Goal: Transaction & Acquisition: Download file/media

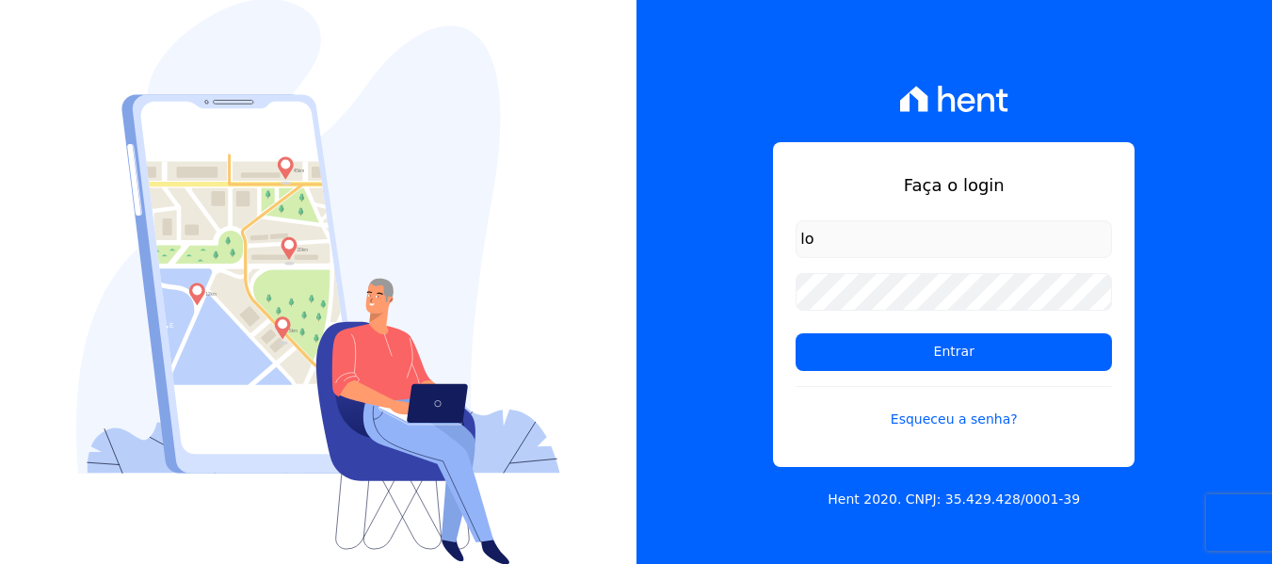
type input "[PERSON_NAME][EMAIL_ADDRESS][DOMAIN_NAME]"
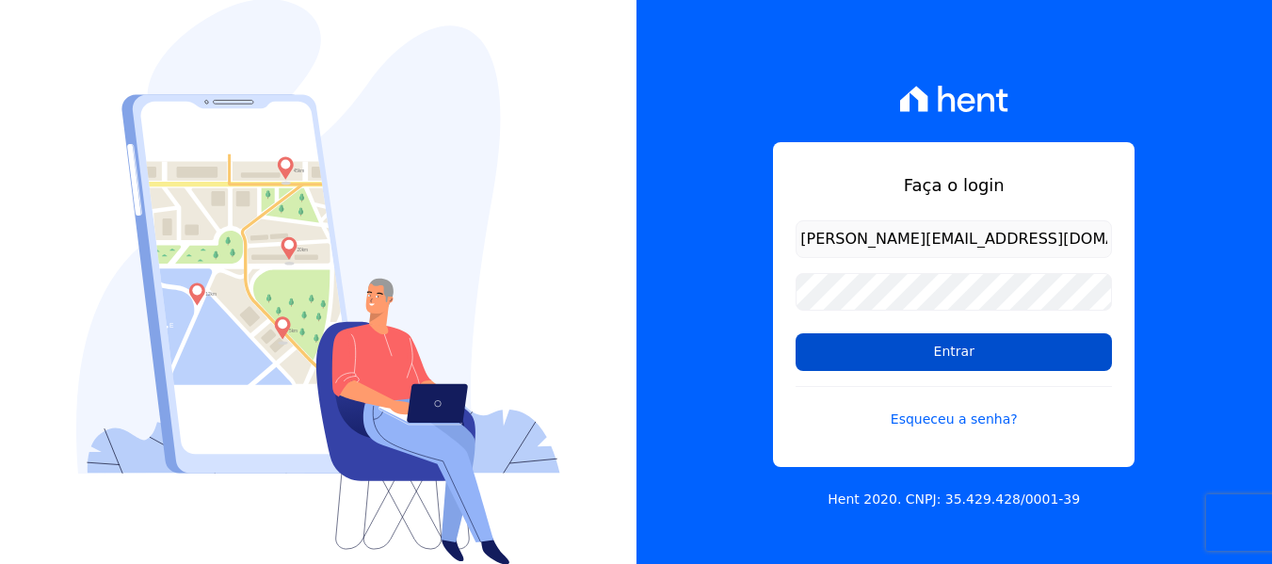
click at [948, 358] on input "Entrar" at bounding box center [954, 352] width 316 height 38
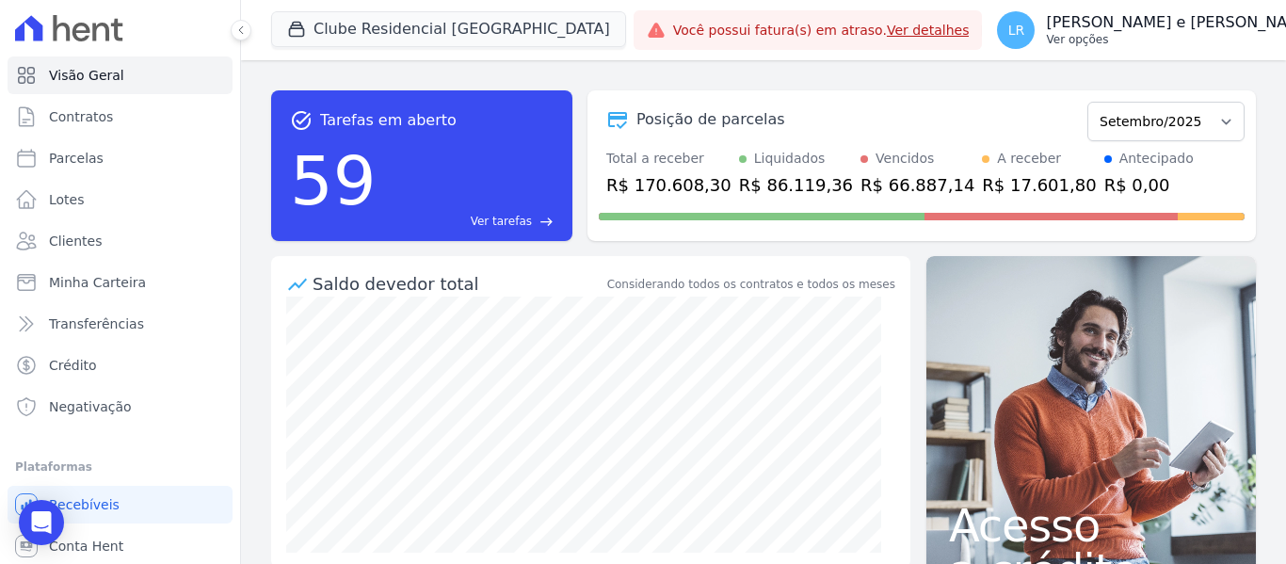
click at [1046, 33] on p "Ver opções" at bounding box center [1180, 39] width 269 height 15
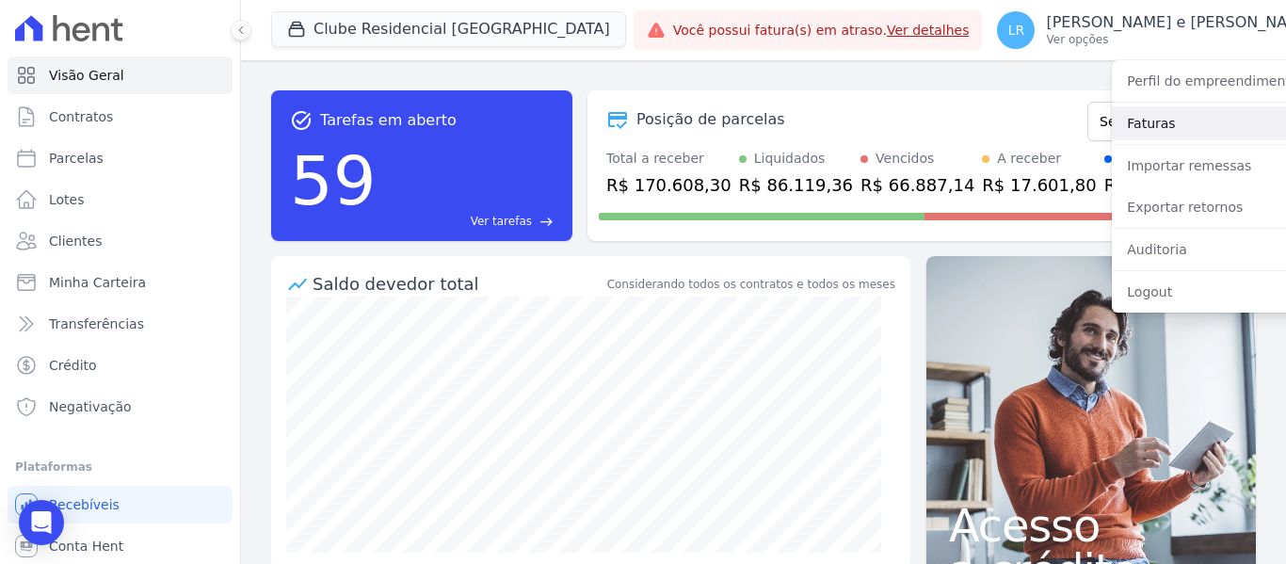
click at [1112, 130] on link "Faturas" at bounding box center [1232, 123] width 241 height 34
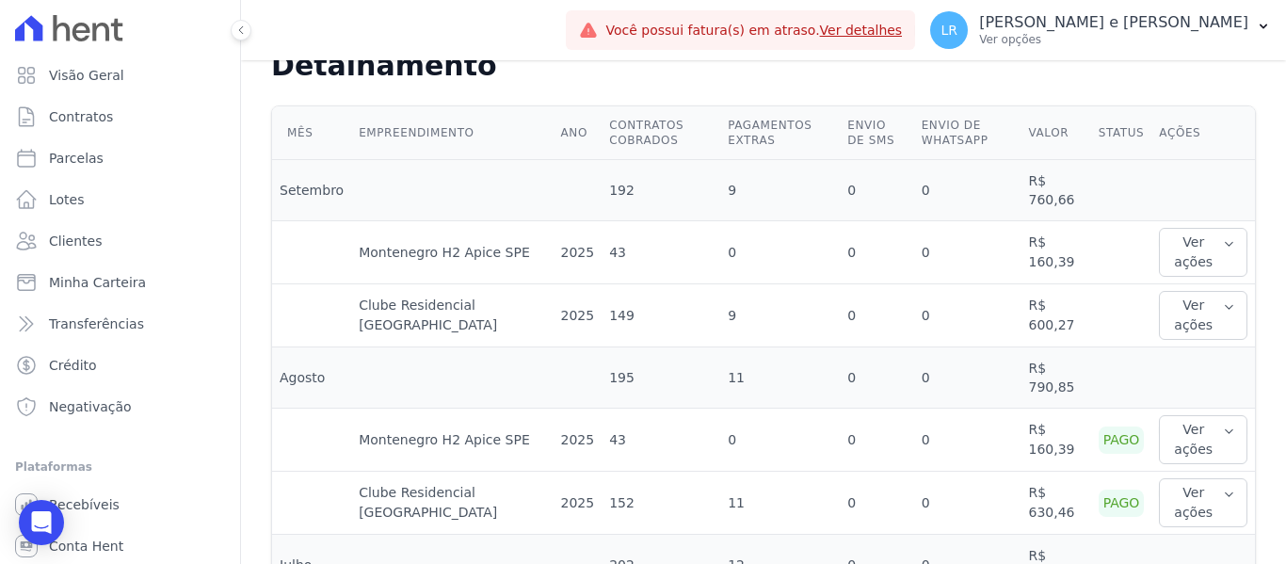
scroll to position [471, 0]
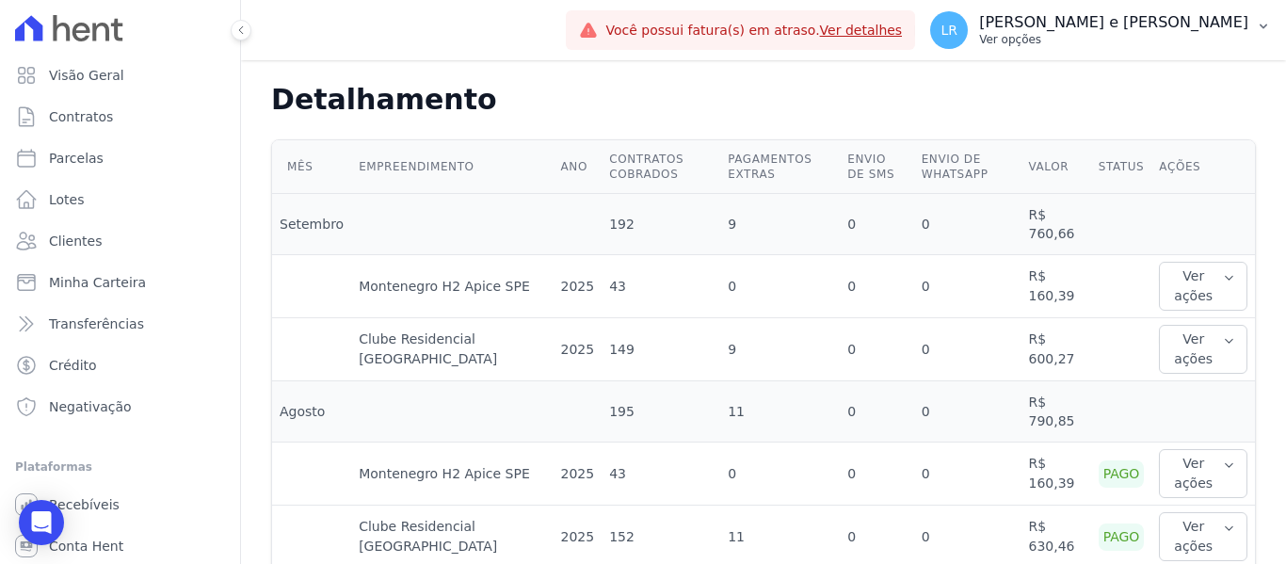
click at [1105, 11] on div "LR Lorena Roberta Fernandes e Fernandes Ver opções" at bounding box center [1089, 30] width 318 height 38
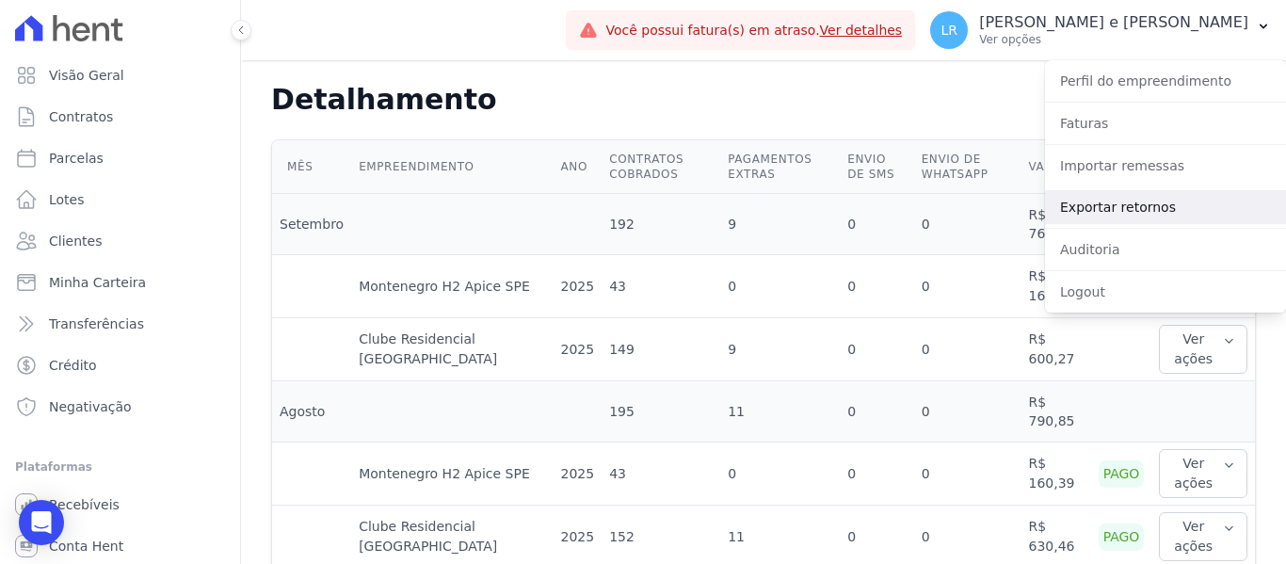
click at [1080, 216] on link "Exportar retornos" at bounding box center [1165, 207] width 241 height 34
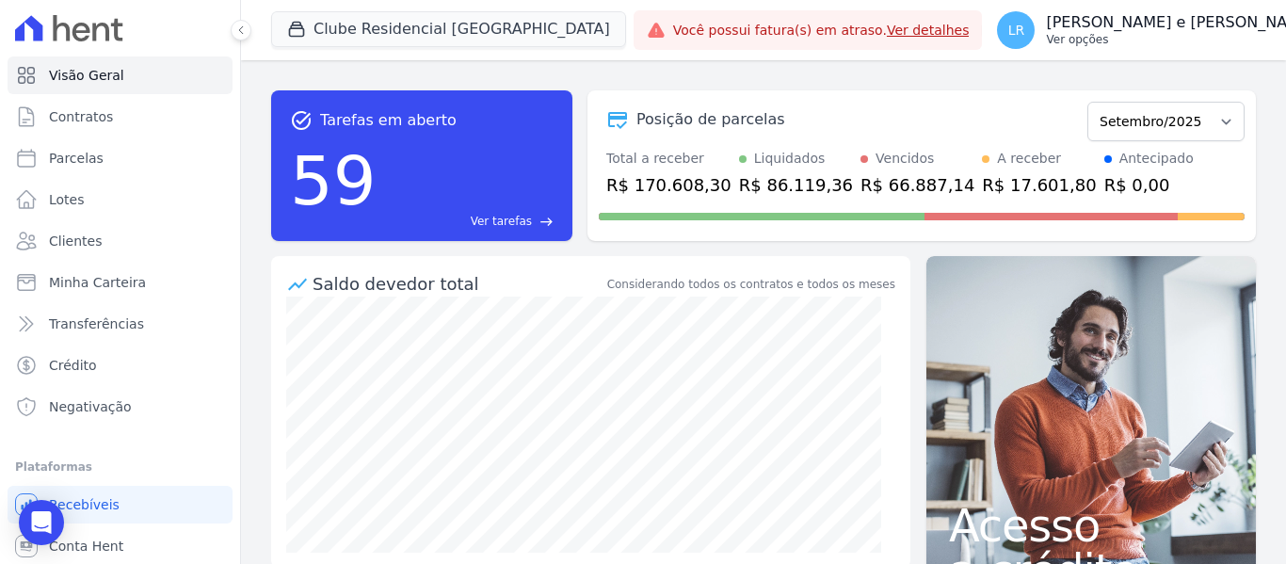
click at [1187, 32] on p "Ver opções" at bounding box center [1180, 39] width 269 height 15
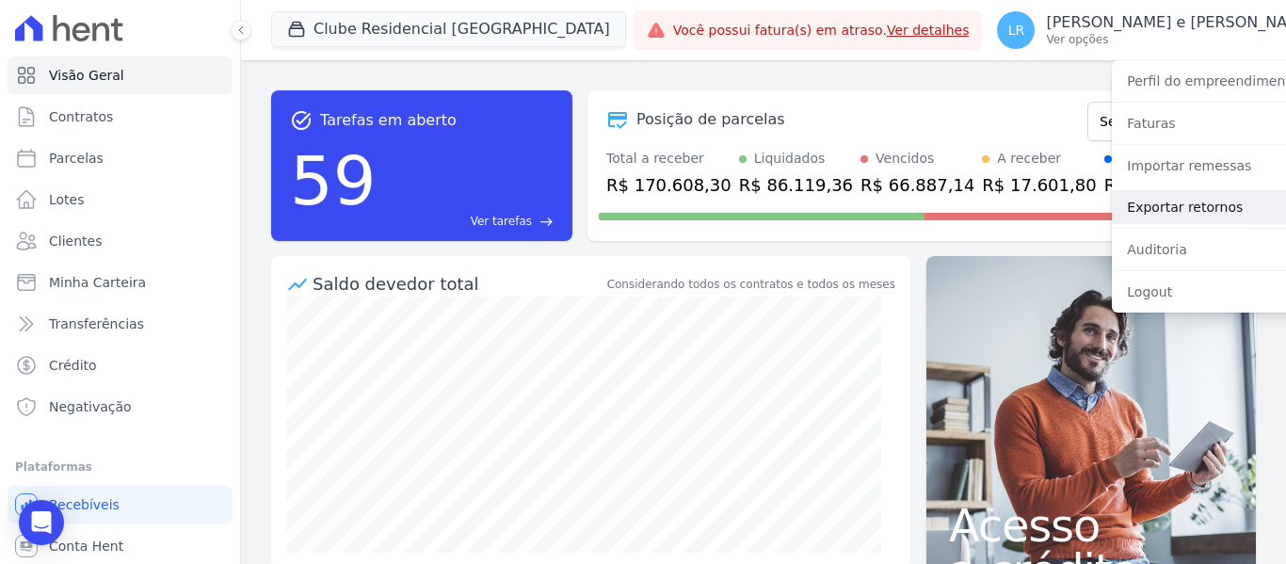
click at [1123, 217] on link "Exportar retornos" at bounding box center [1232, 207] width 241 height 34
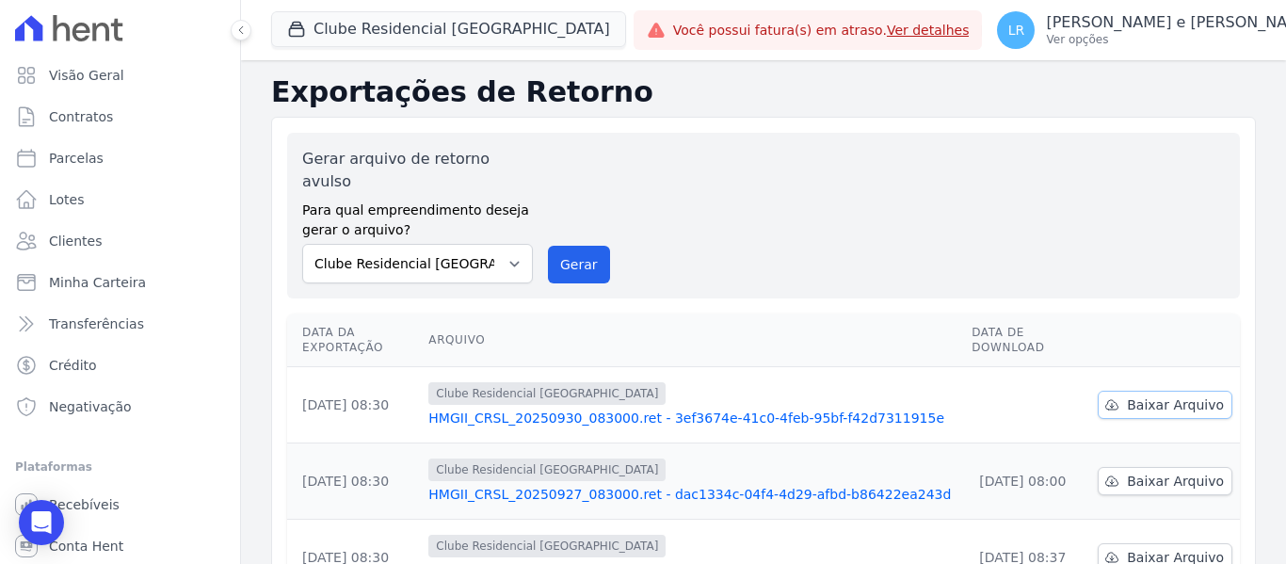
click at [1153, 396] on span "Baixar Arquivo" at bounding box center [1175, 405] width 97 height 19
